Goal: Find specific page/section: Find specific page/section

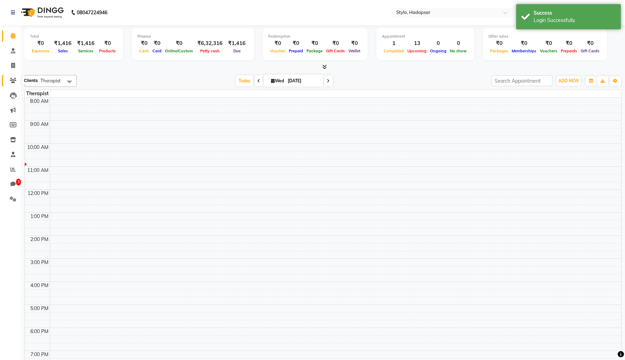
click at [15, 82] on icon at bounding box center [13, 80] width 7 height 5
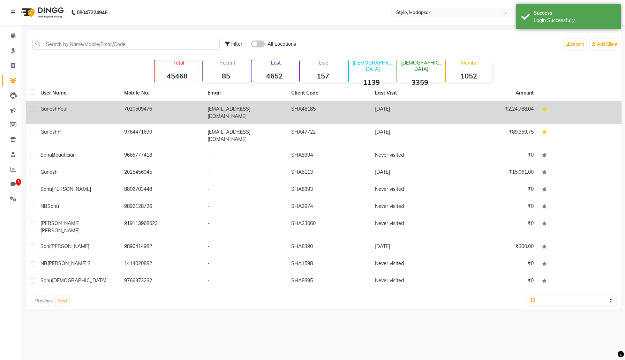
click at [81, 111] on div "[PERSON_NAME]" at bounding box center [77, 108] width 75 height 7
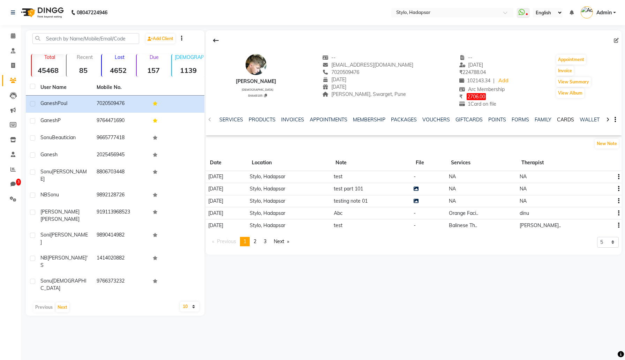
click at [565, 120] on link "CARDS" at bounding box center [565, 119] width 17 height 6
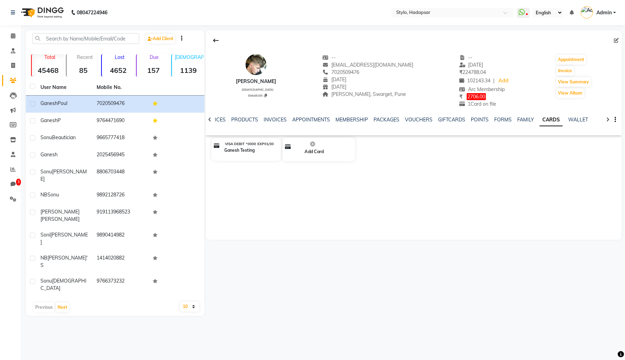
click at [313, 143] on icon at bounding box center [312, 144] width 7 height 7
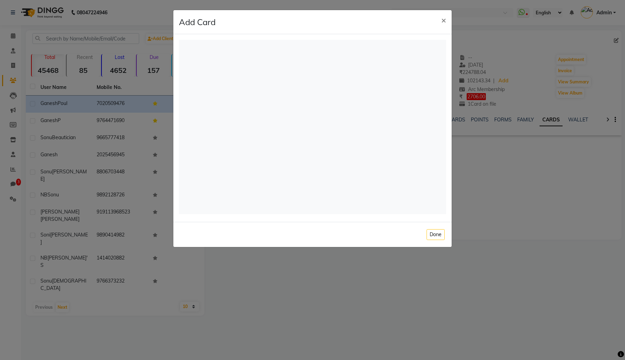
click at [354, 144] on div "Register" at bounding box center [312, 127] width 267 height 174
click at [265, 120] on div "Register" at bounding box center [312, 127] width 267 height 174
click at [444, 19] on span "×" at bounding box center [443, 20] width 5 height 10
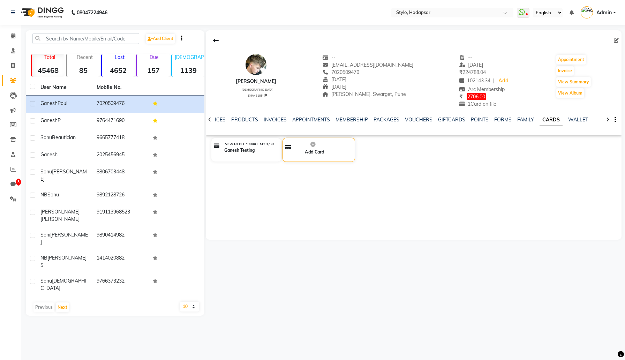
click at [313, 143] on icon at bounding box center [312, 145] width 7 height 7
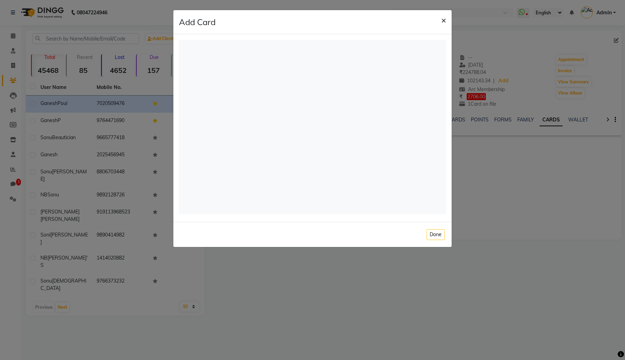
click at [442, 16] on span "×" at bounding box center [443, 20] width 5 height 10
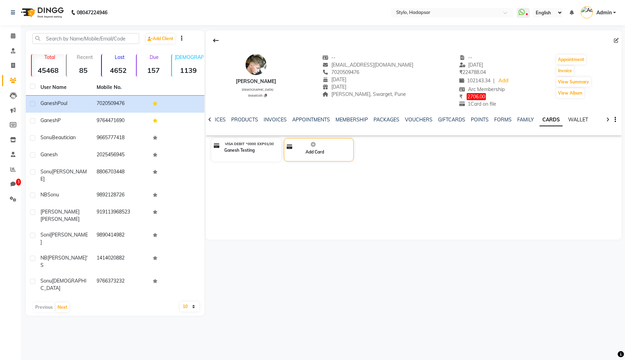
click at [574, 120] on link "WALLET" at bounding box center [578, 119] width 20 height 6
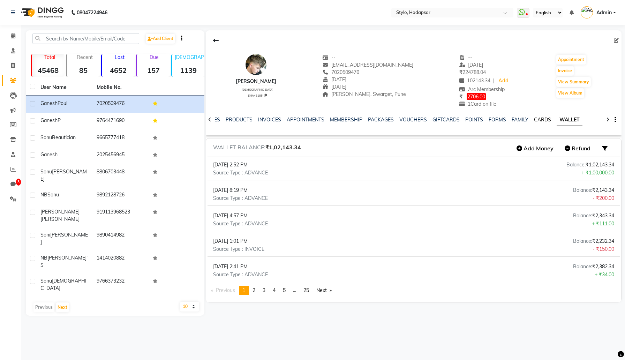
click at [539, 117] on link "CARDS" at bounding box center [542, 119] width 17 height 6
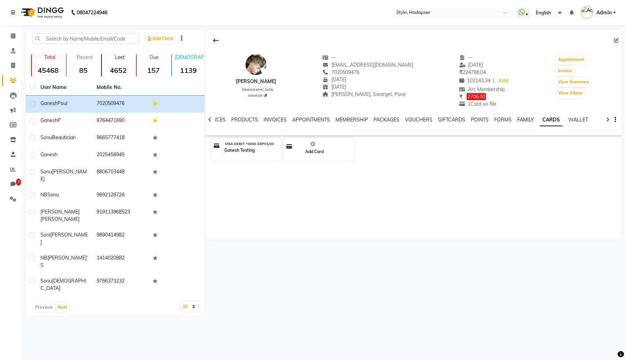
click at [521, 118] on link "FAMILY" at bounding box center [525, 119] width 17 height 6
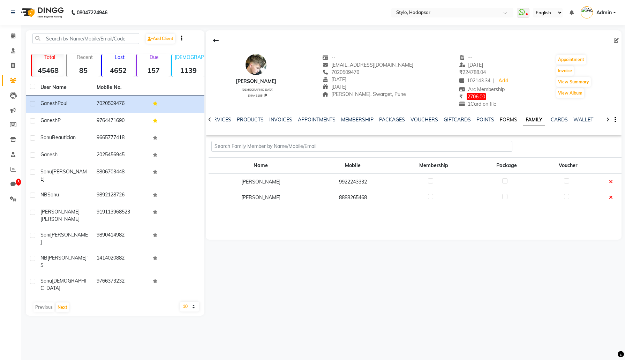
click at [503, 120] on link "FORMS" at bounding box center [508, 119] width 17 height 6
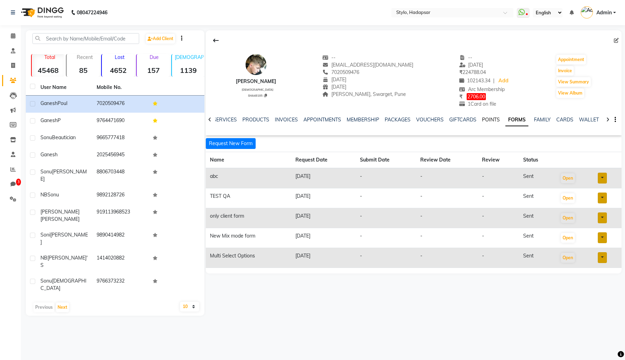
click at [488, 118] on link "POINTS" at bounding box center [491, 119] width 18 height 6
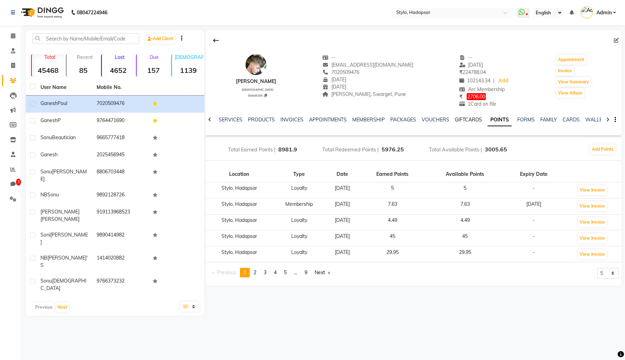
click at [470, 117] on link "GIFTCARDS" at bounding box center [468, 119] width 27 height 6
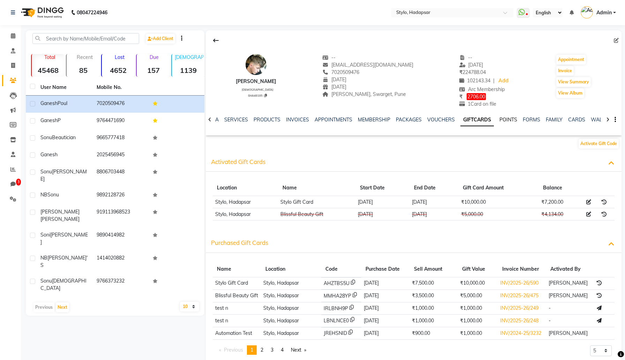
click at [508, 119] on link "POINTS" at bounding box center [508, 119] width 18 height 6
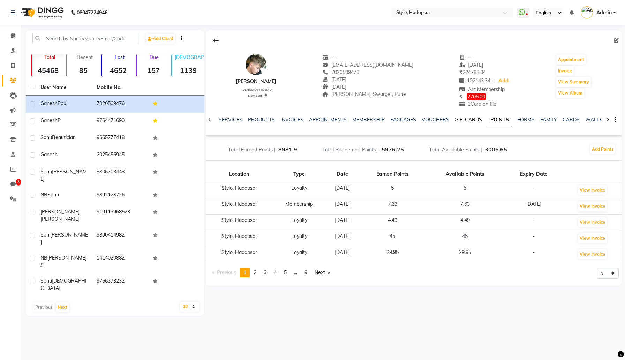
click at [462, 116] on link "GIFTCARDS" at bounding box center [468, 119] width 27 height 6
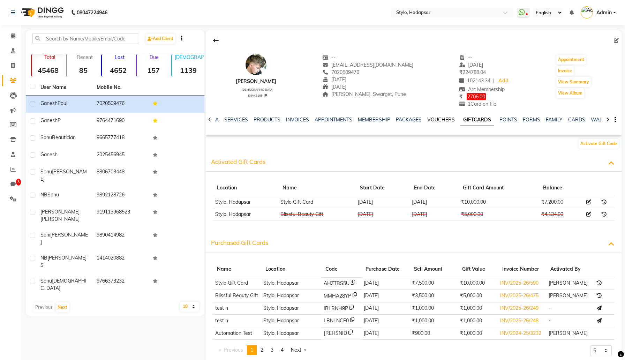
click at [435, 117] on link "VOUCHERS" at bounding box center [441, 119] width 28 height 6
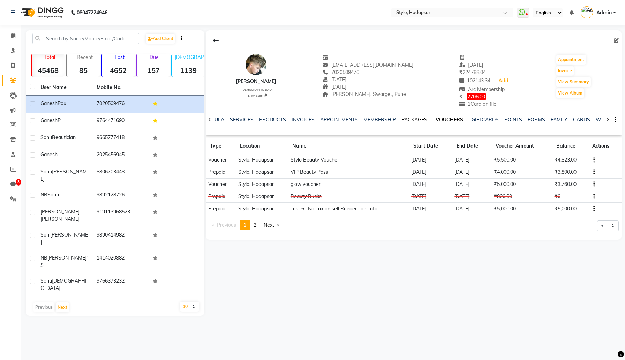
click at [416, 117] on link "PACKAGES" at bounding box center [414, 119] width 26 height 6
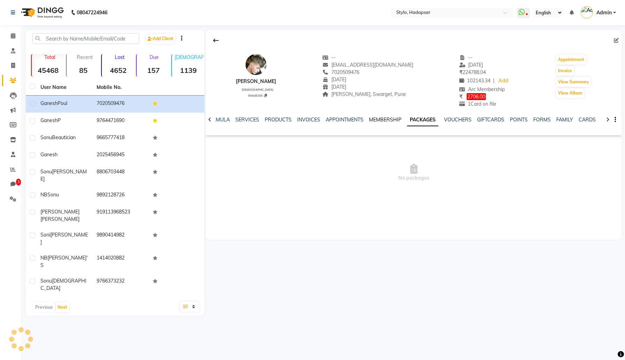
click at [388, 118] on link "MEMBERSHIP" at bounding box center [385, 119] width 32 height 6
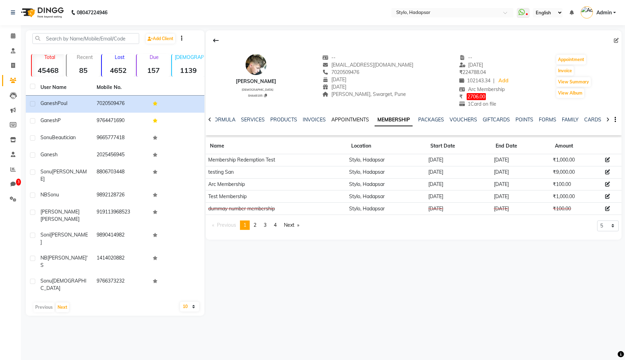
click at [359, 118] on link "APPOINTMENTS" at bounding box center [350, 119] width 38 height 6
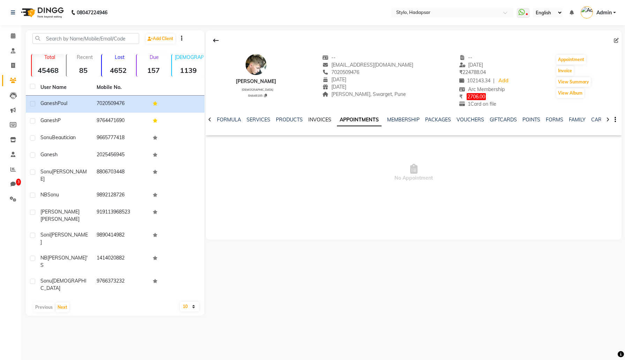
click at [323, 118] on link "INVOICES" at bounding box center [319, 119] width 23 height 6
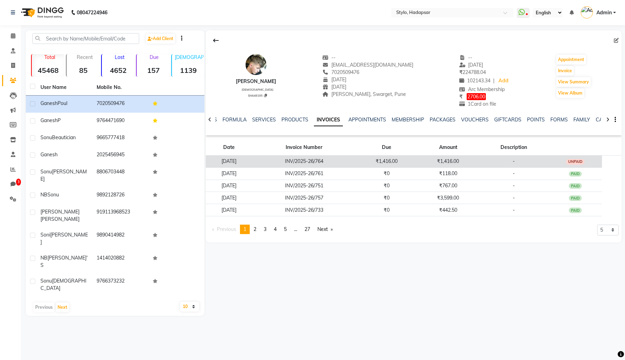
click at [252, 159] on td "[DATE]" at bounding box center [229, 161] width 46 height 12
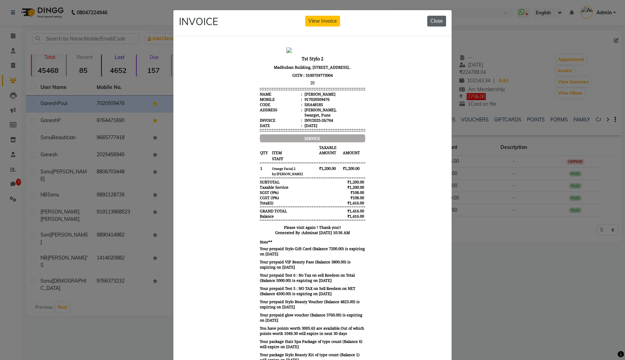
click at [438, 20] on button "Close" at bounding box center [436, 21] width 19 height 11
